Goal: Information Seeking & Learning: Learn about a topic

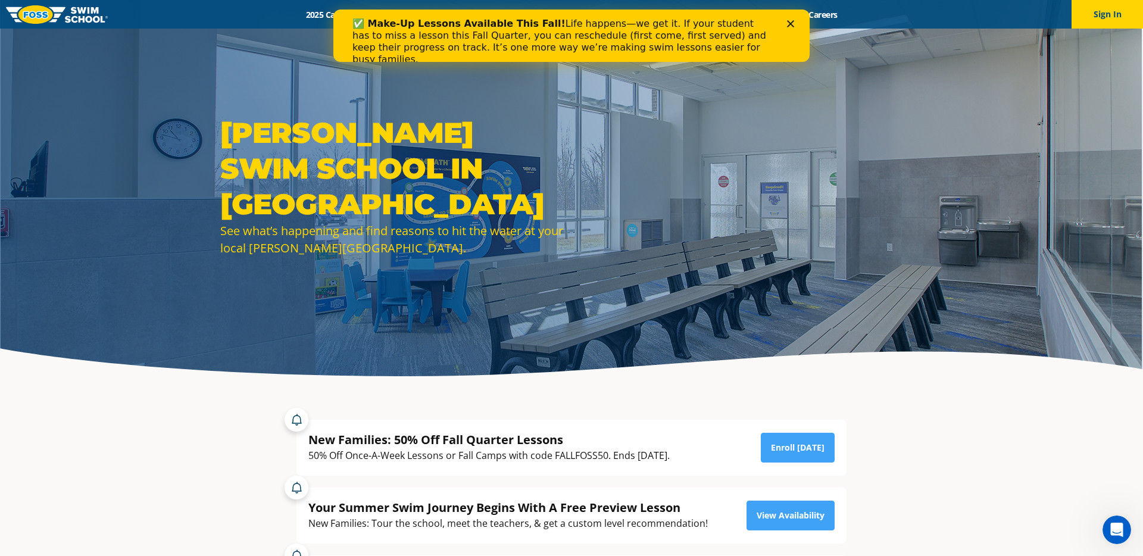
click at [790, 21] on icon "Close" at bounding box center [790, 23] width 7 height 7
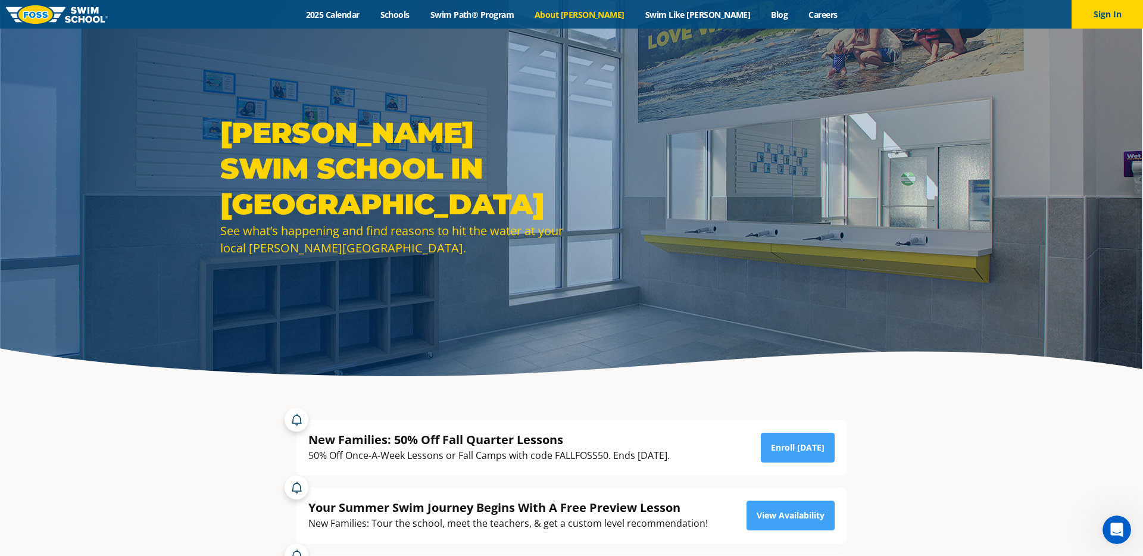
click at [603, 16] on link "About [PERSON_NAME]" at bounding box center [580, 14] width 111 height 11
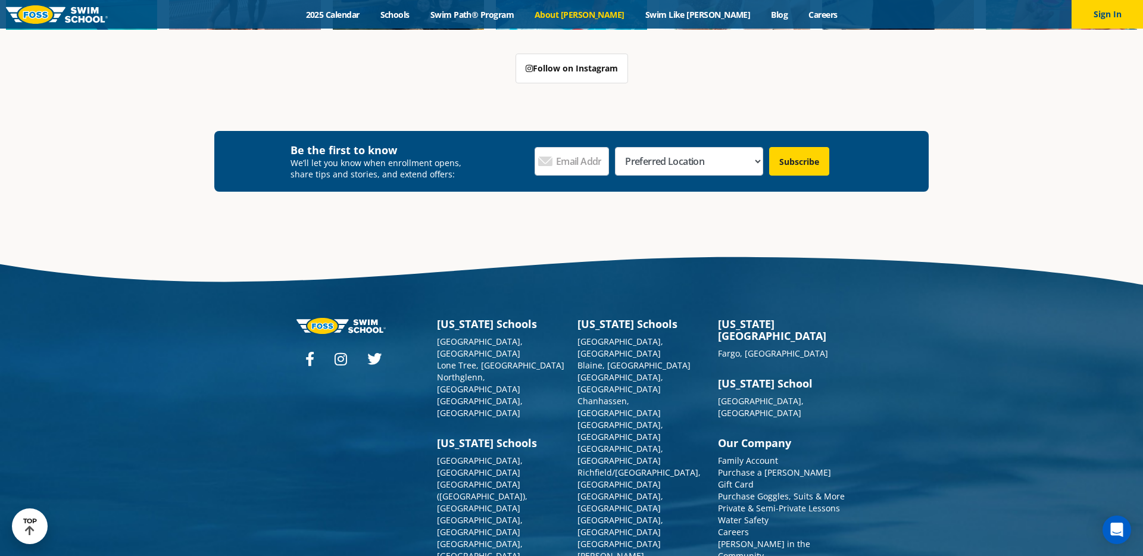
scroll to position [3195, 0]
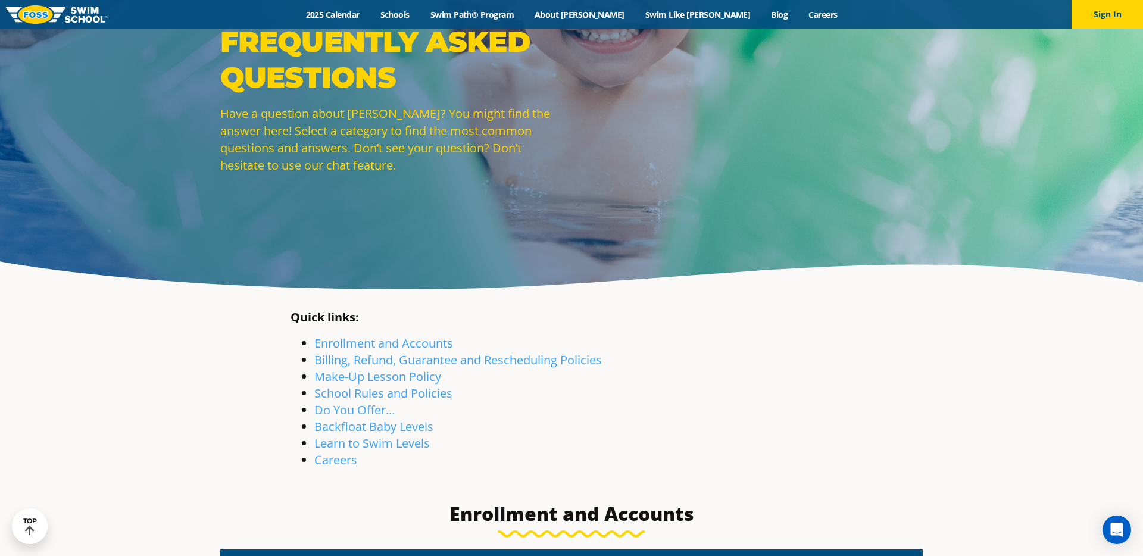
scroll to position [89, 0]
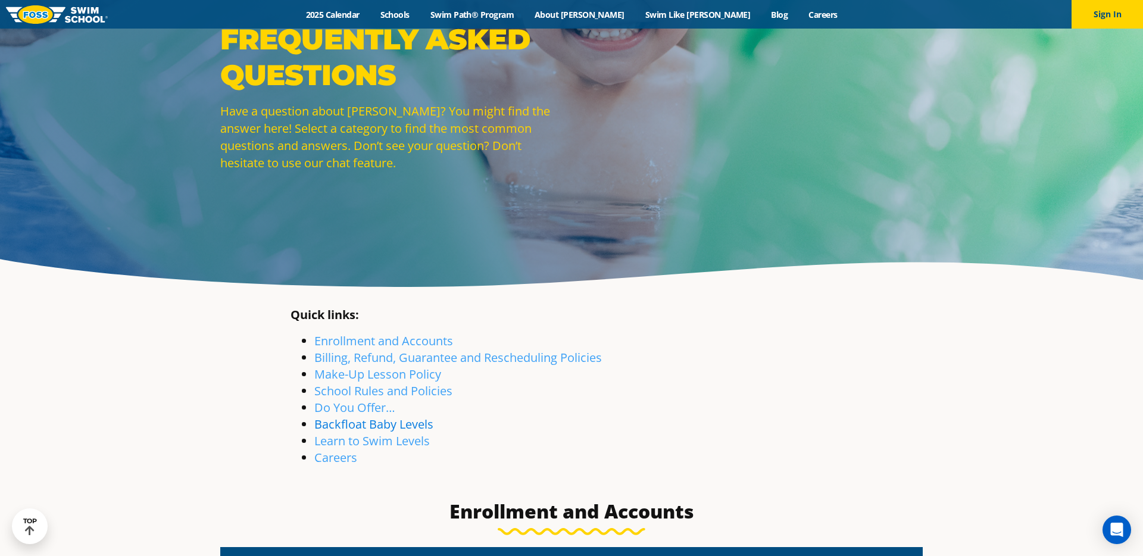
click at [386, 428] on link "Backfloat Baby Levels" at bounding box center [373, 424] width 119 height 16
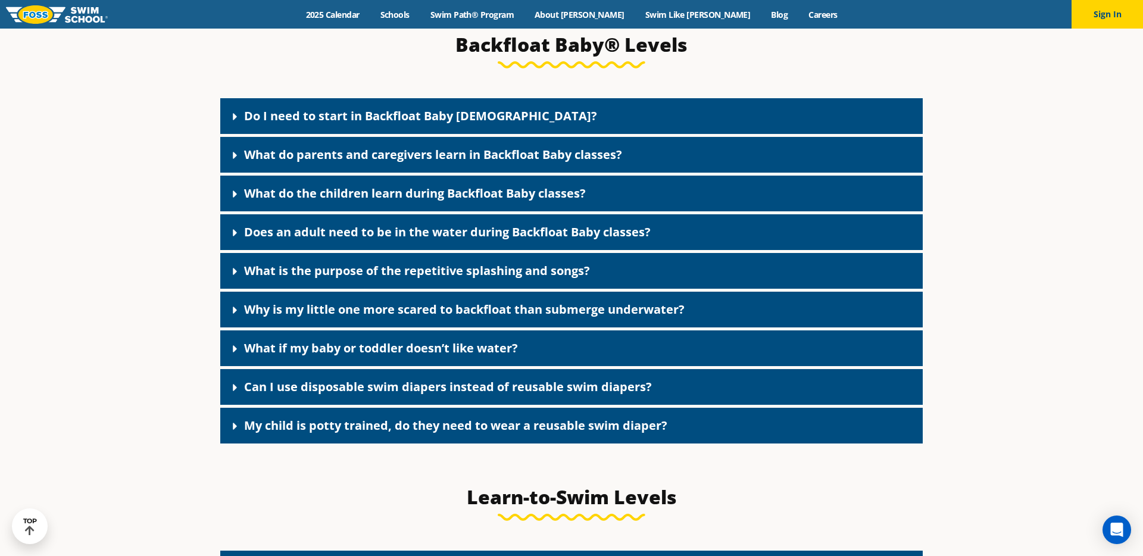
scroll to position [2657, 0]
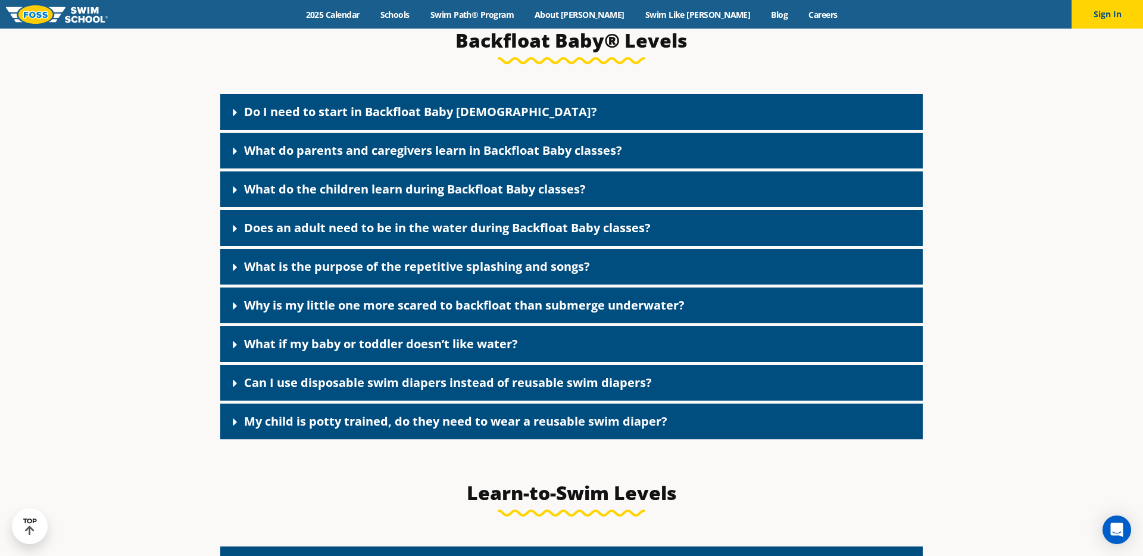
click at [328, 120] on link "Do I need to start in Backfloat Baby [DEMOGRAPHIC_DATA]?" at bounding box center [420, 112] width 353 height 16
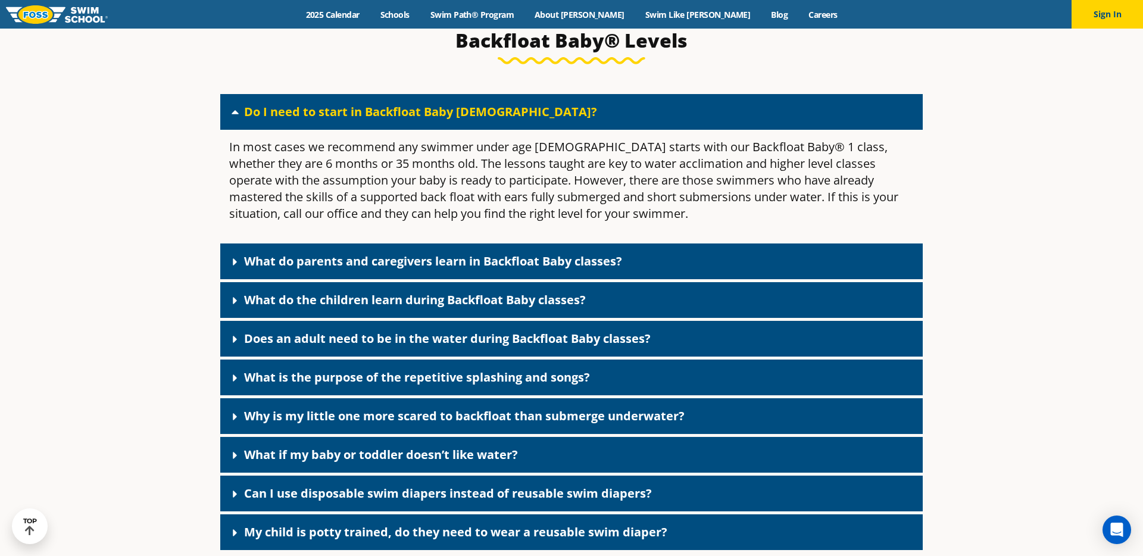
click at [316, 269] on link "What do parents and caregivers learn in Backfloat Baby classes?" at bounding box center [433, 261] width 378 height 16
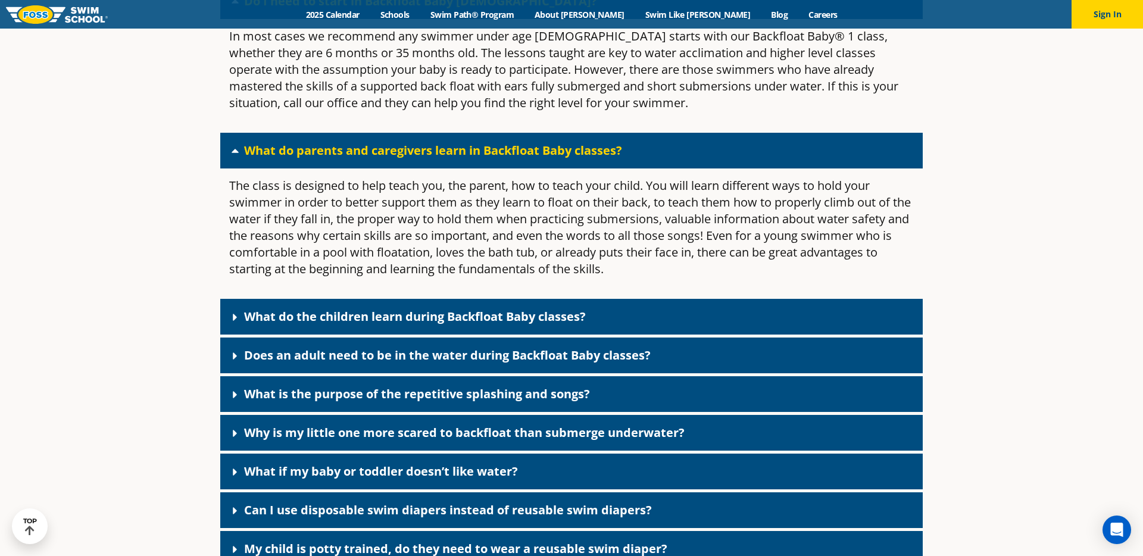
scroll to position [2769, 0]
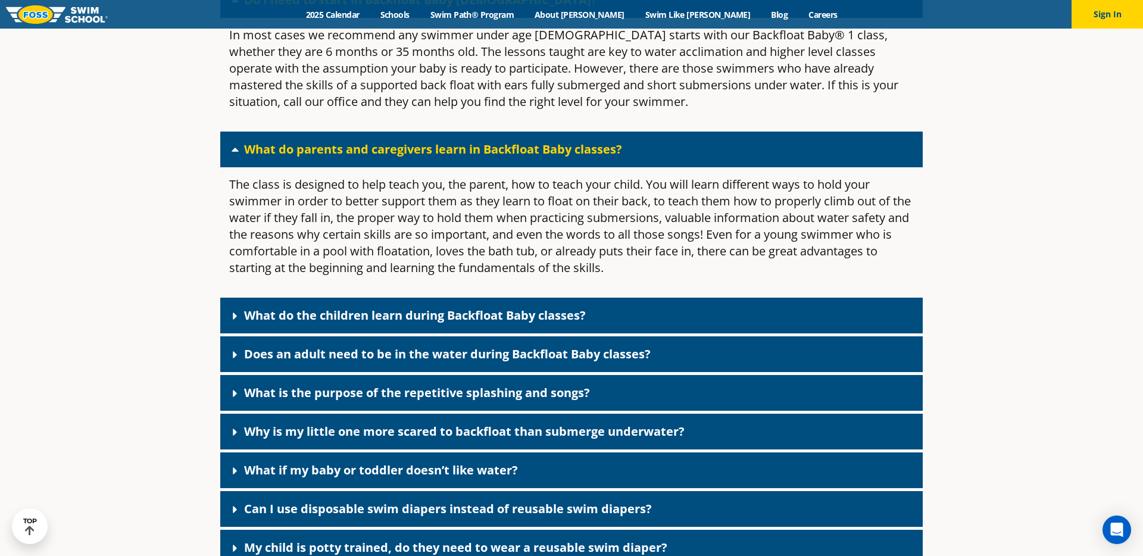
click at [306, 323] on link "What do the children learn during Backfloat Baby classes?" at bounding box center [415, 315] width 342 height 16
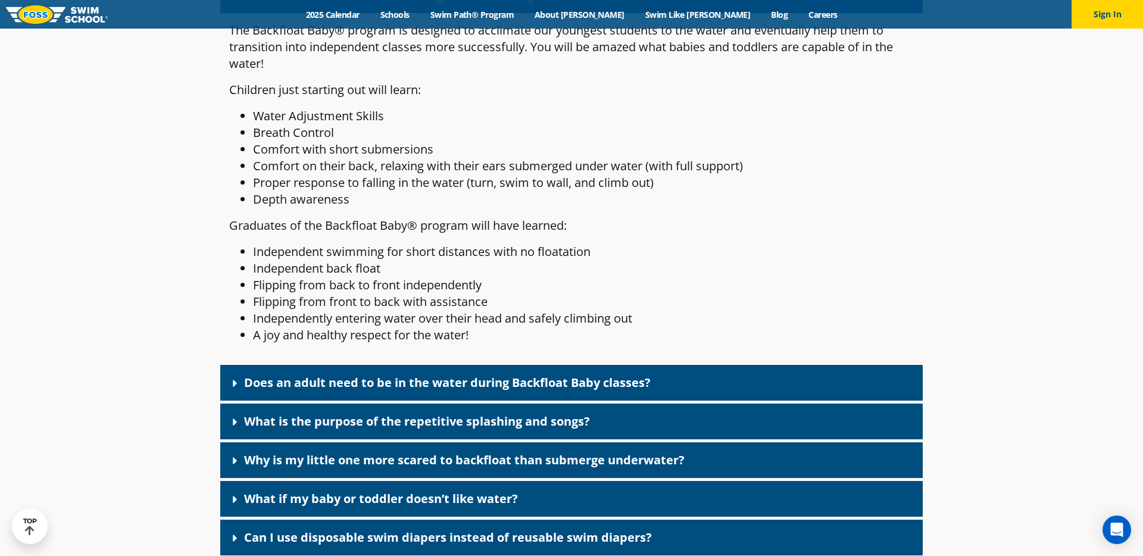
scroll to position [3091, 0]
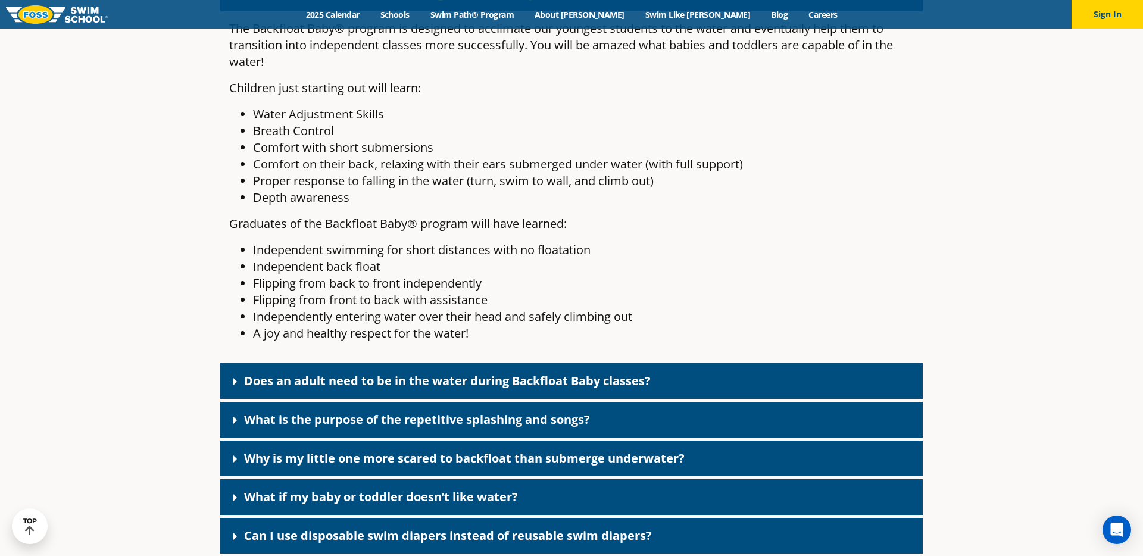
click at [273, 389] on link "Does an adult need to be in the water during Backfloat Baby classes?" at bounding box center [447, 381] width 407 height 16
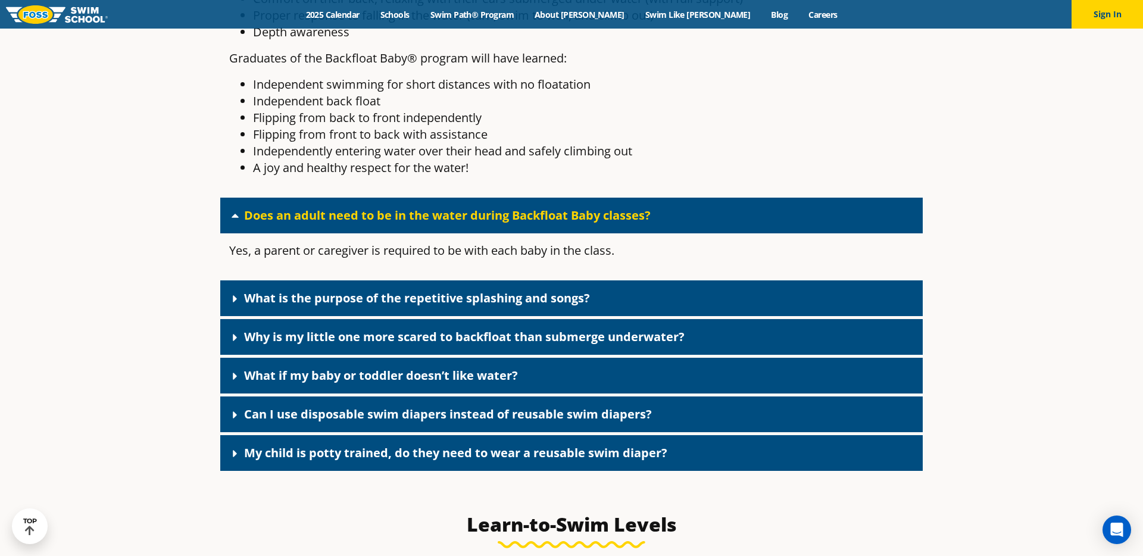
scroll to position [3280, 0]
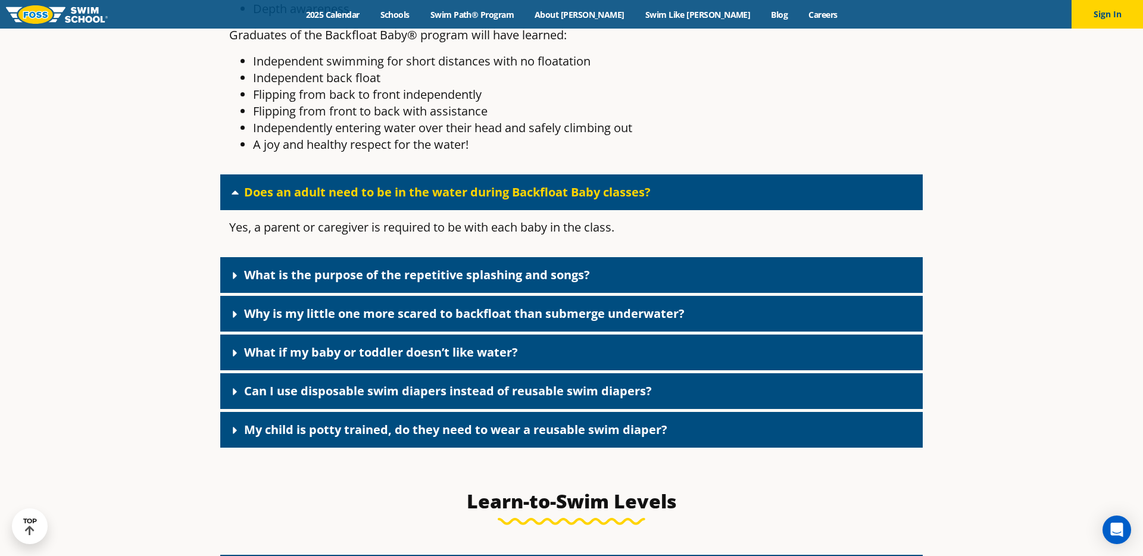
click at [282, 399] on link "Can I use disposable swim diapers instead of reusable swim diapers?" at bounding box center [448, 391] width 408 height 16
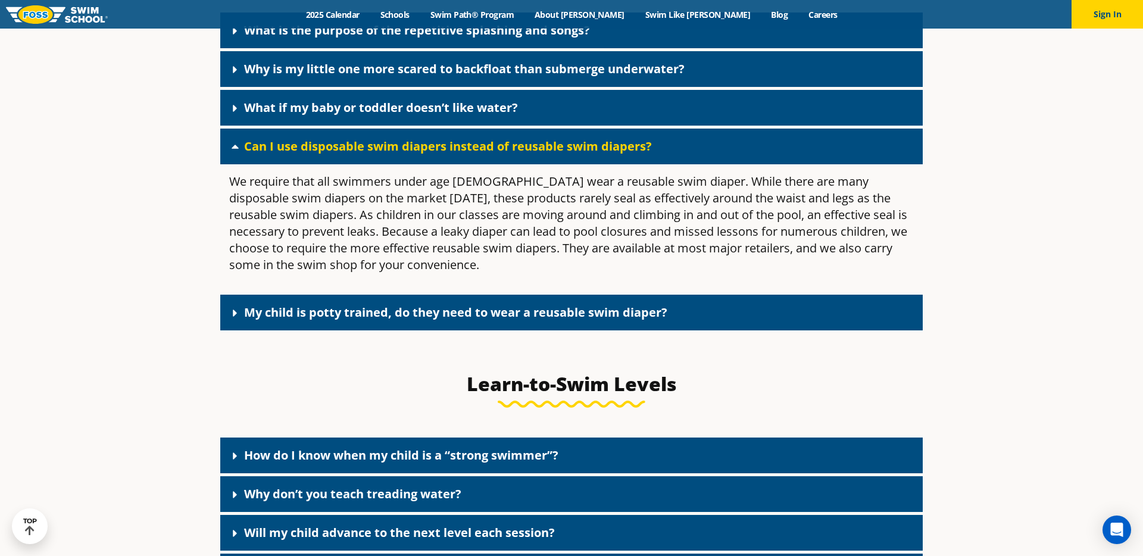
scroll to position [3527, 0]
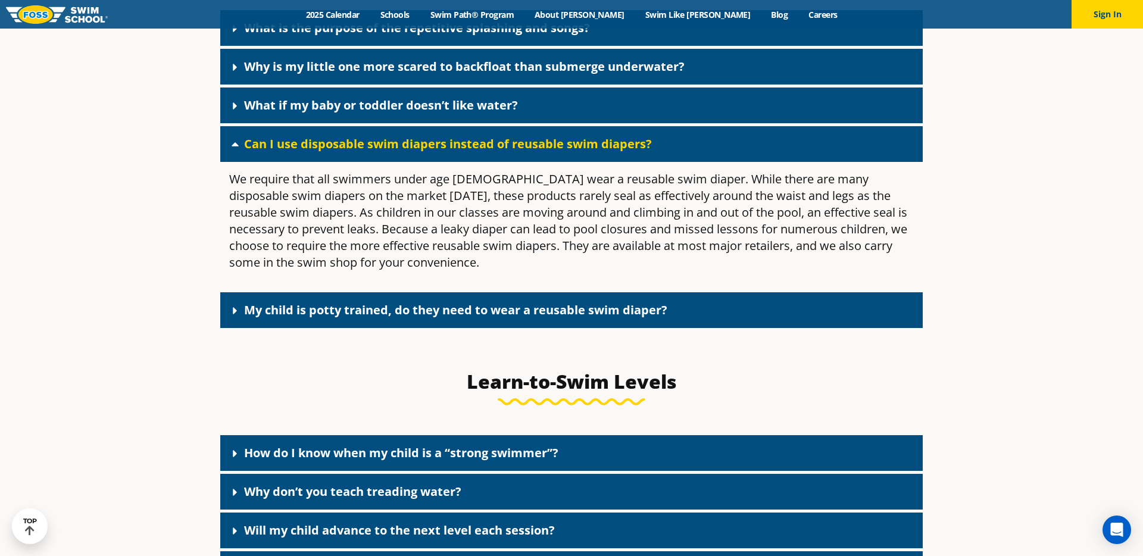
click at [247, 318] on link "My child is potty trained, do they need to wear a reusable swim diaper?" at bounding box center [455, 310] width 423 height 16
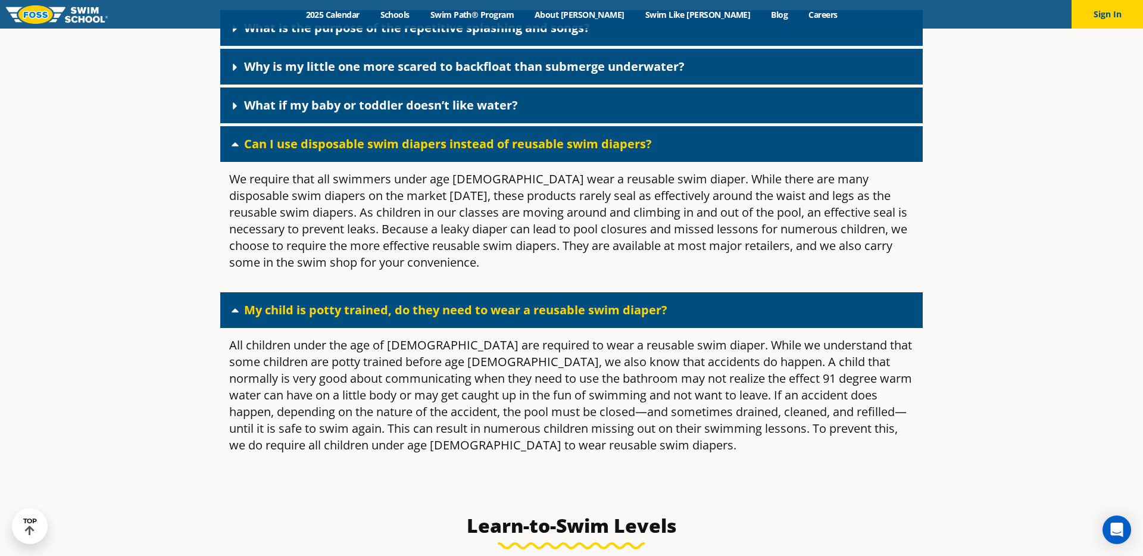
click at [244, 318] on link "My child is potty trained, do they need to wear a reusable swim diaper?" at bounding box center [455, 310] width 423 height 16
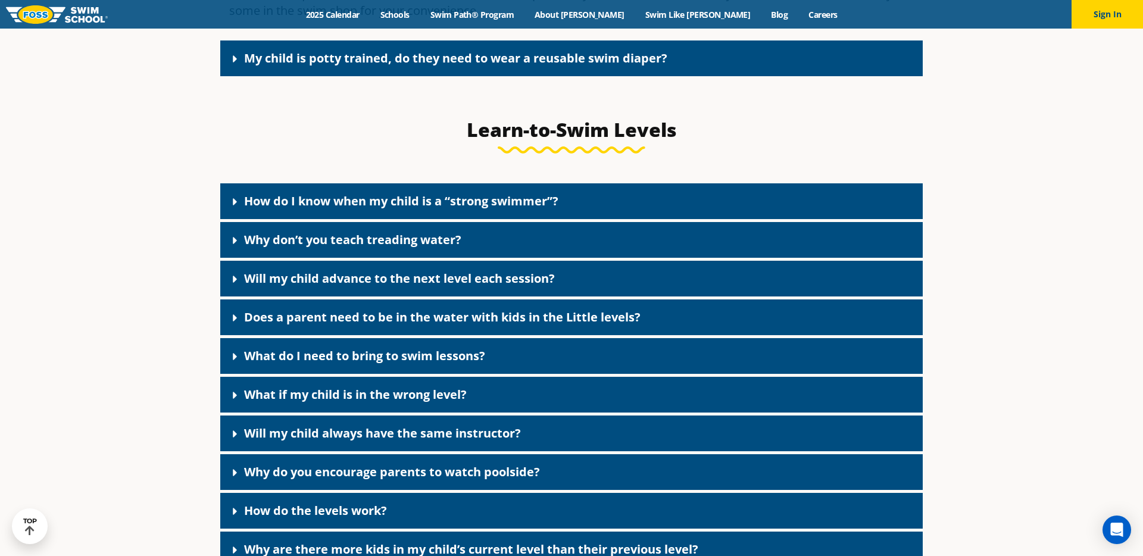
scroll to position [3782, 0]
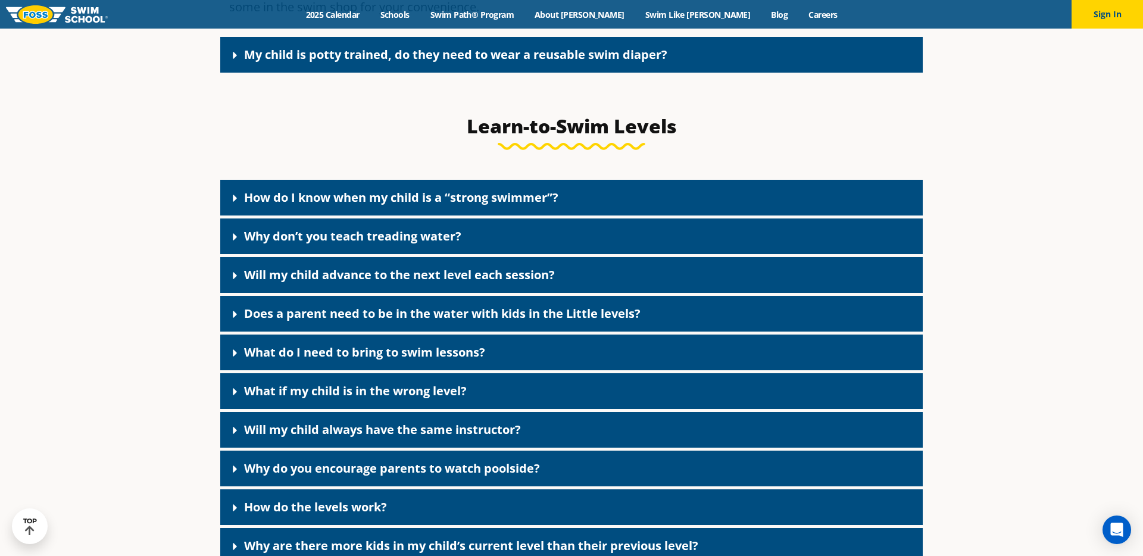
click at [229, 320] on icon at bounding box center [235, 314] width 12 height 12
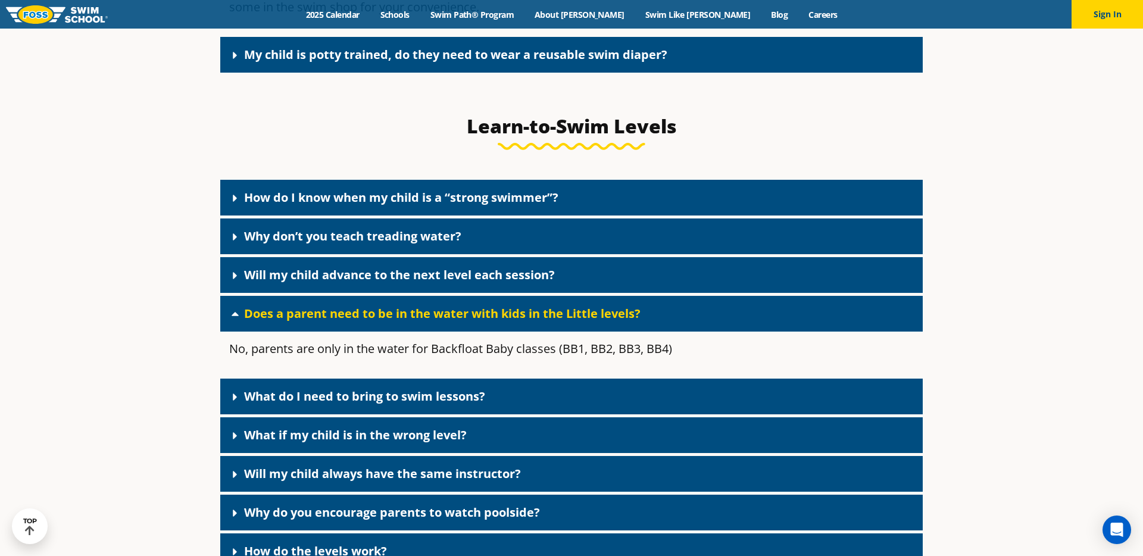
click at [253, 322] on link "Does a parent need to be in the water with kids in the Little levels?" at bounding box center [442, 314] width 397 height 16
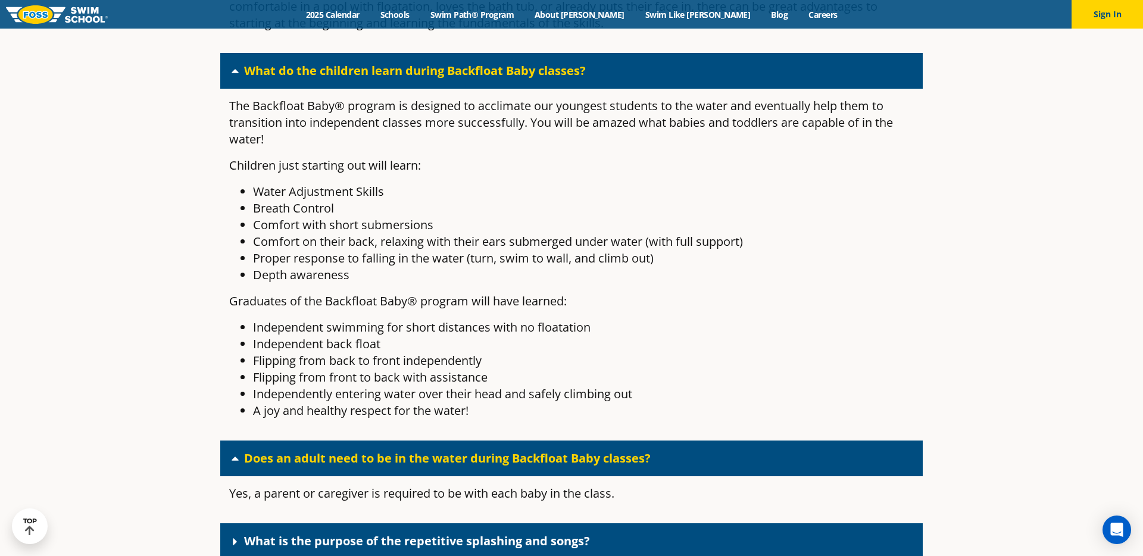
scroll to position [3016, 0]
